Goal: Check status

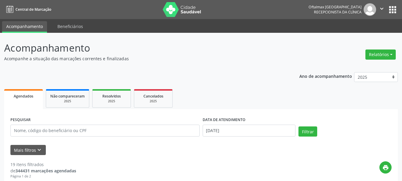
select select "8"
click at [309, 132] on button "Filtrar" at bounding box center [307, 131] width 19 height 10
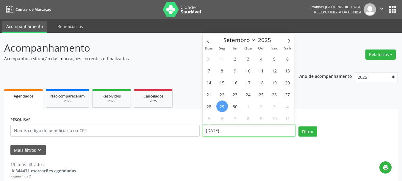
click at [249, 127] on input "[DATE]" at bounding box center [249, 130] width 93 height 12
click at [263, 107] on span "2" at bounding box center [262, 106] width 12 height 12
type input "[DATE]"
click at [262, 107] on span "2" at bounding box center [262, 106] width 12 height 12
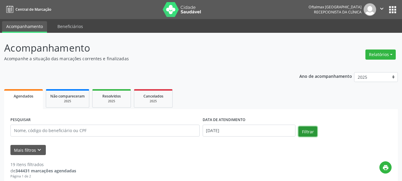
click at [304, 129] on button "Filtrar" at bounding box center [307, 131] width 19 height 10
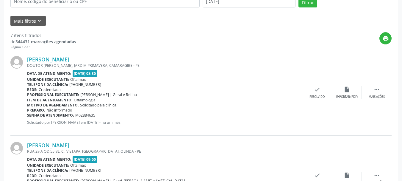
scroll to position [142, 0]
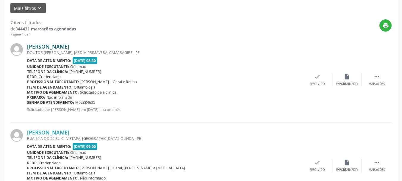
click at [62, 44] on link "[PERSON_NAME]" at bounding box center [48, 46] width 42 height 7
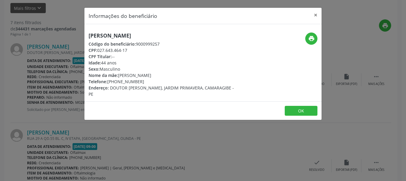
drag, startPoint x: 98, startPoint y: 49, endPoint x: 131, endPoint y: 50, distance: 32.7
click at [131, 50] on div "CPF: 027.643.464-17" at bounding box center [164, 50] width 150 height 6
copy div "027.643.464-17"
drag, startPoint x: 318, startPoint y: 14, endPoint x: 307, endPoint y: 1, distance: 16.2
click at [317, 12] on button "×" at bounding box center [316, 15] width 12 height 15
